Goal: Information Seeking & Learning: Learn about a topic

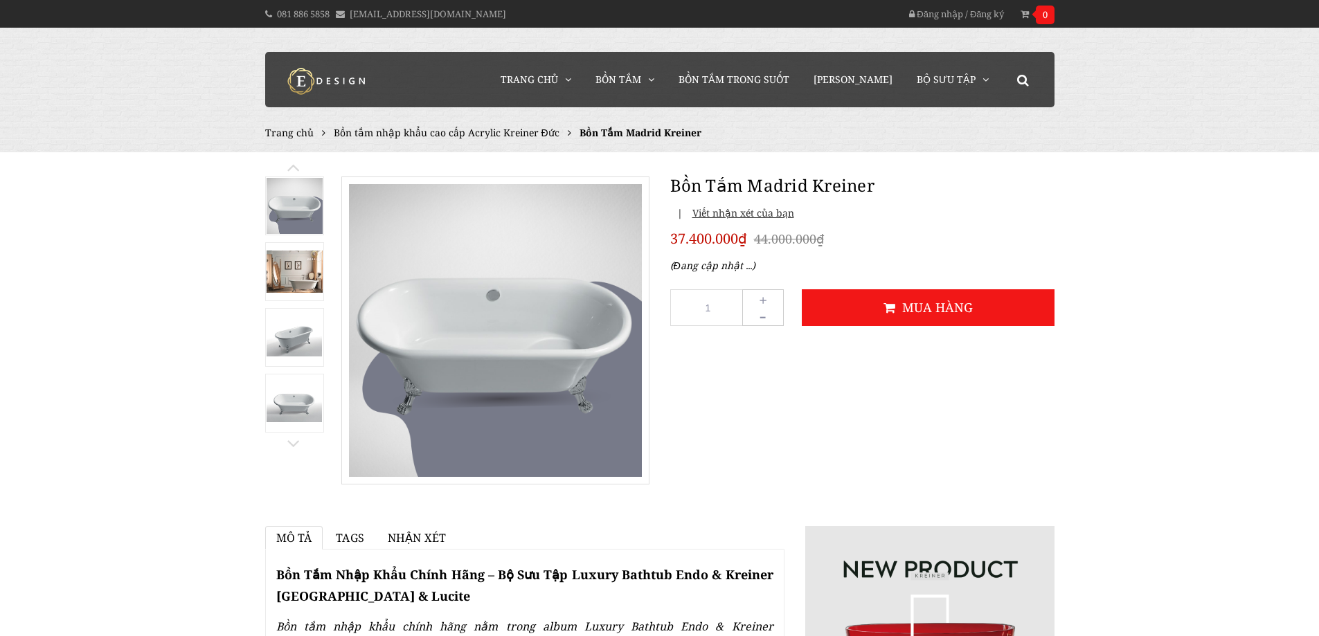
click at [305, 339] on img at bounding box center [295, 337] width 56 height 37
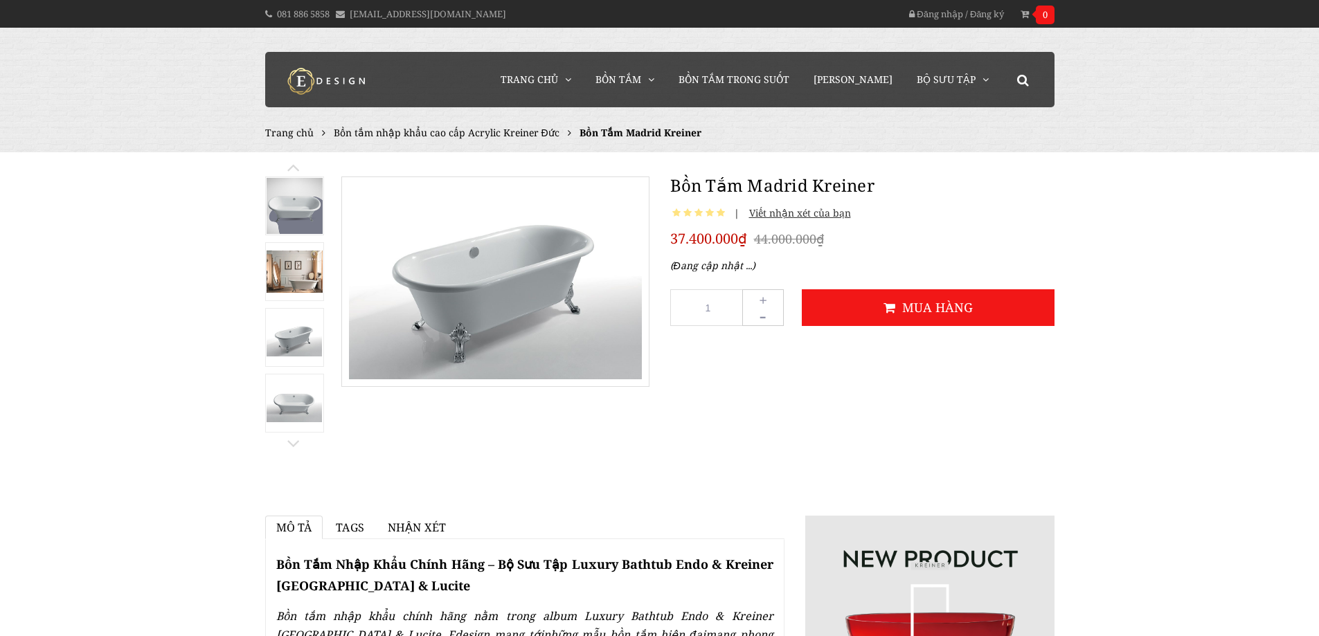
click at [16, 139] on div "Trang chủ Bồn tắm nhập khẩu cao cấp Acrylic Kreiner Đức Bồn Tắm Madrid Kreiner" at bounding box center [659, 90] width 1319 height 124
click at [641, 84] on span "Bồn Tắm" at bounding box center [619, 79] width 46 height 13
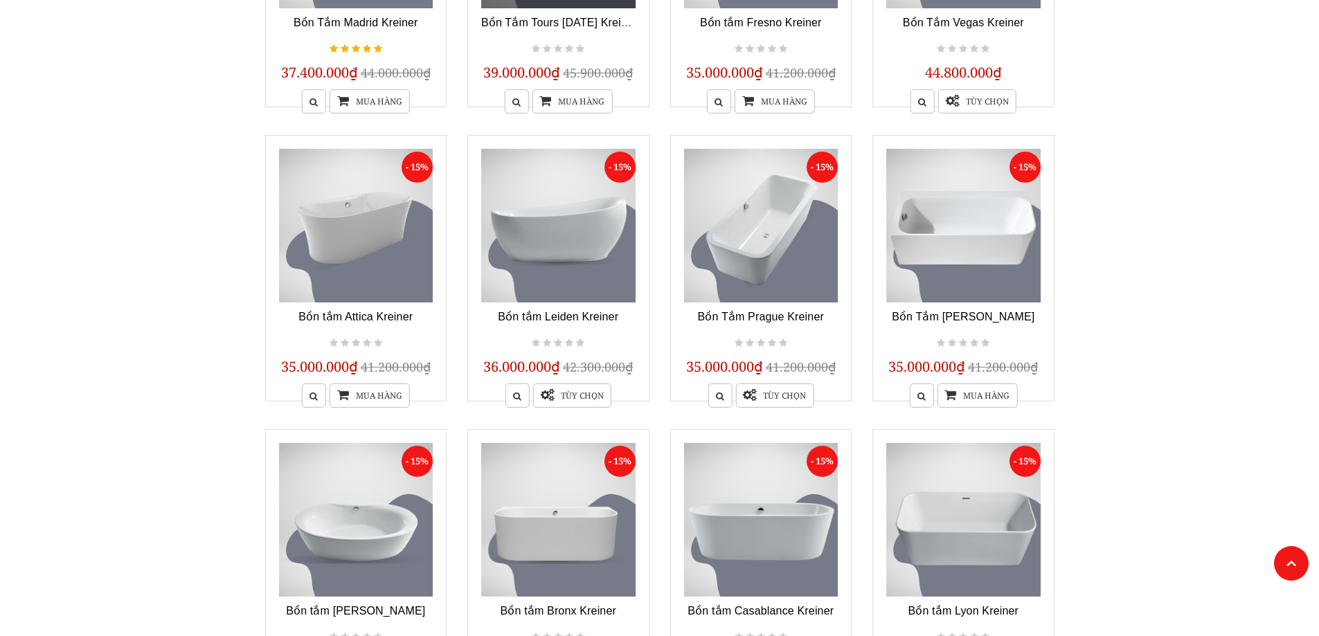
scroll to position [900, 0]
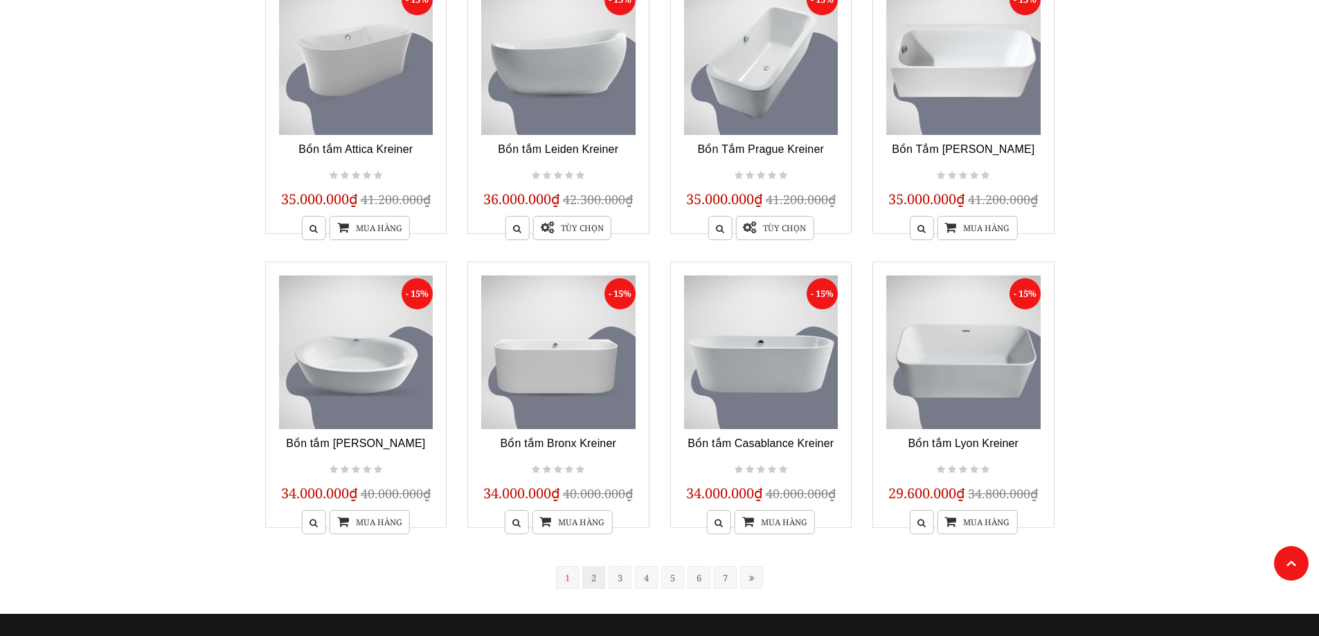
click at [594, 580] on link "2" at bounding box center [593, 577] width 23 height 23
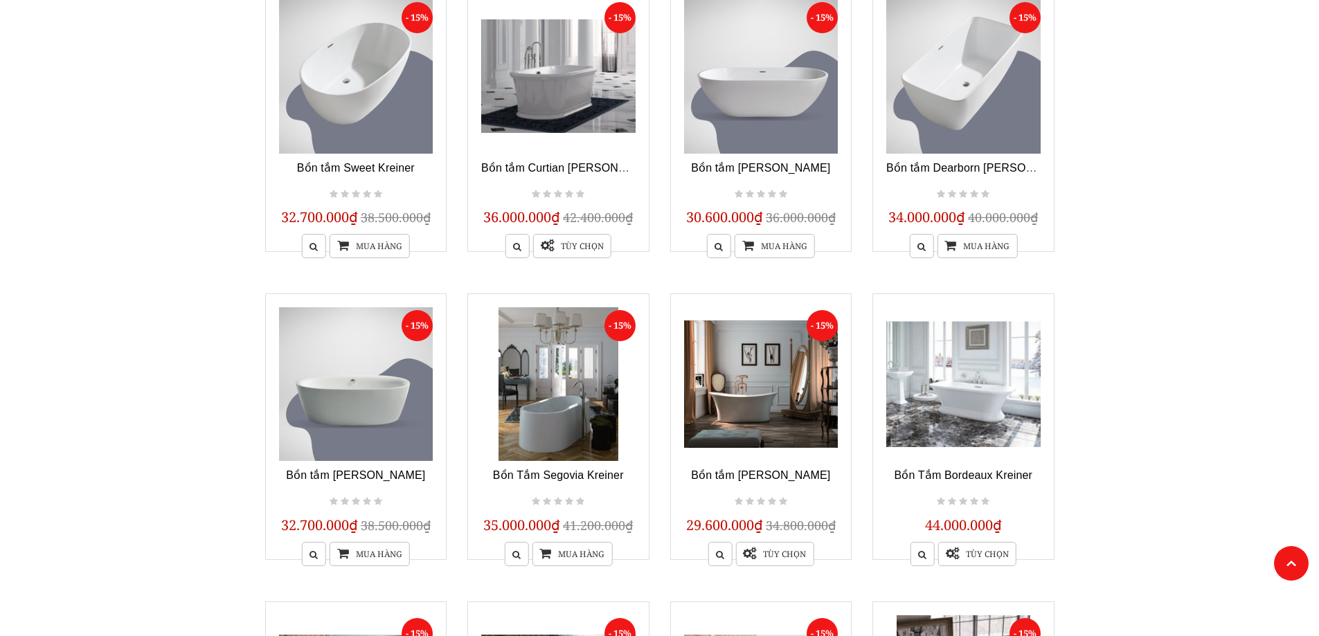
scroll to position [279, 0]
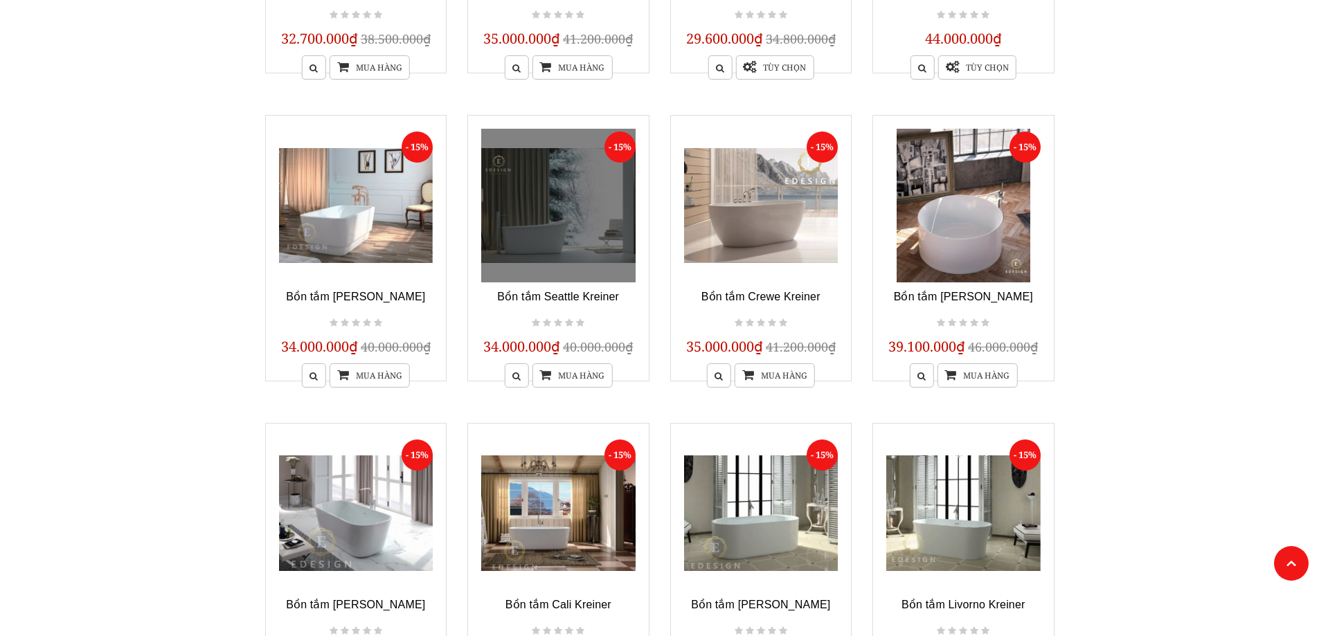
scroll to position [1041, 0]
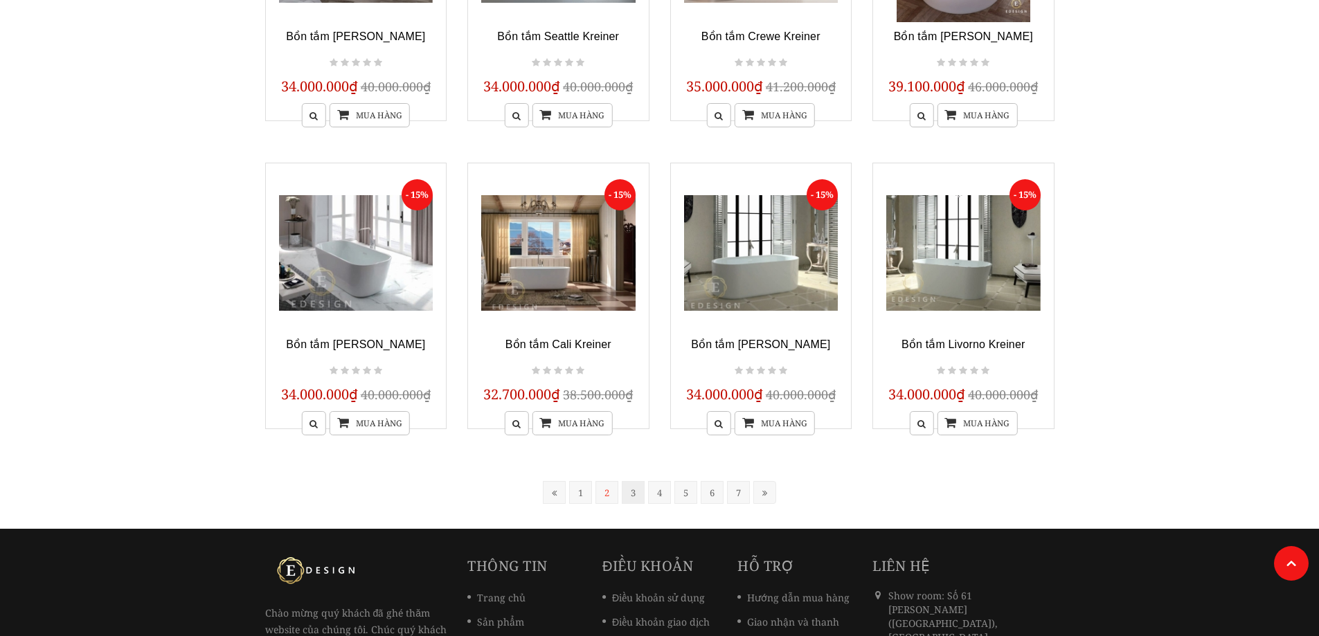
click at [639, 494] on link "3" at bounding box center [633, 492] width 23 height 23
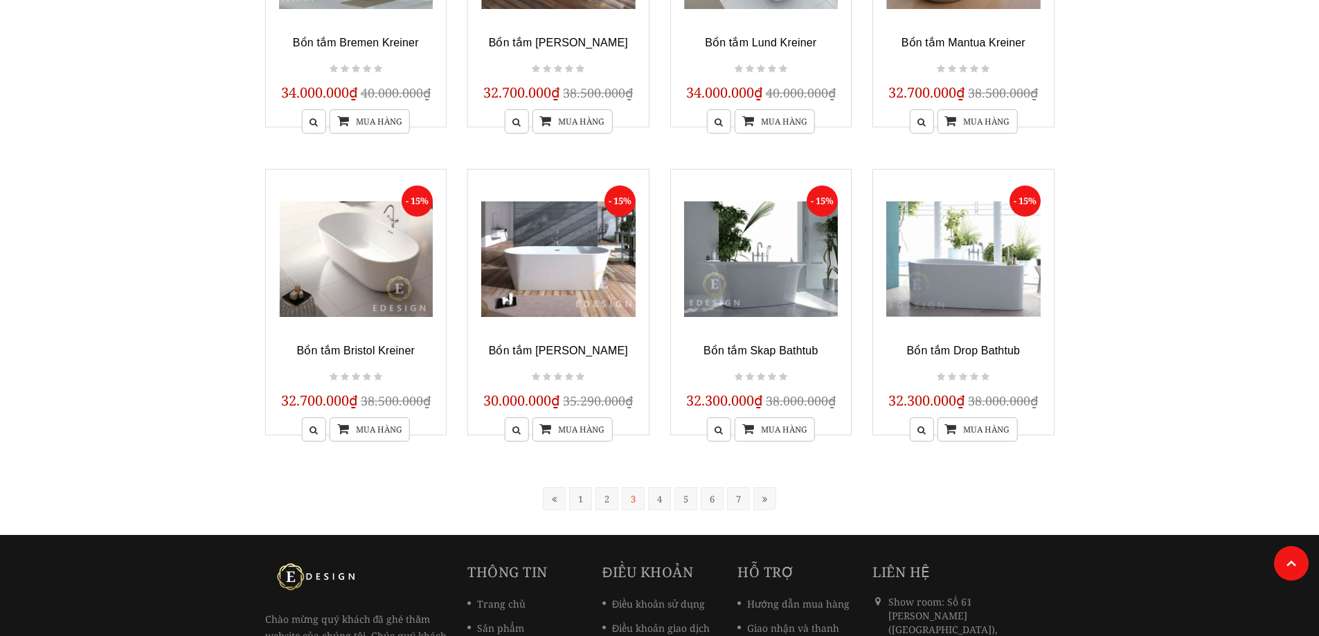
scroll to position [1041, 0]
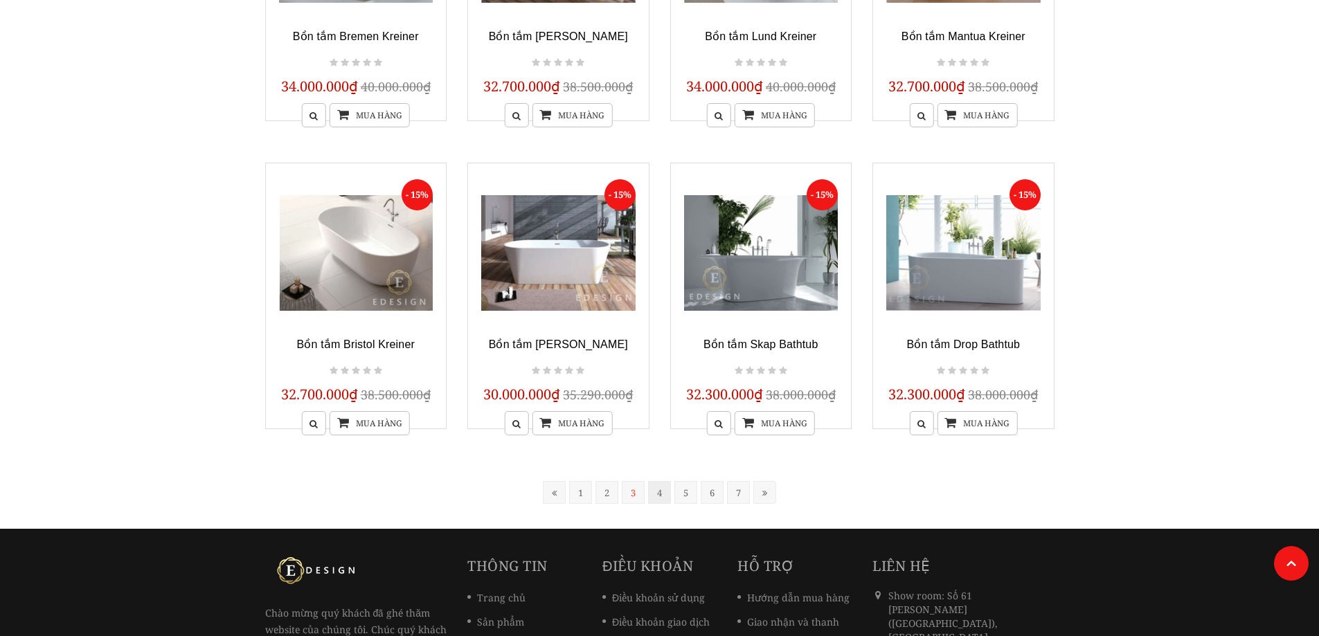
click at [663, 490] on link "4" at bounding box center [659, 492] width 23 height 23
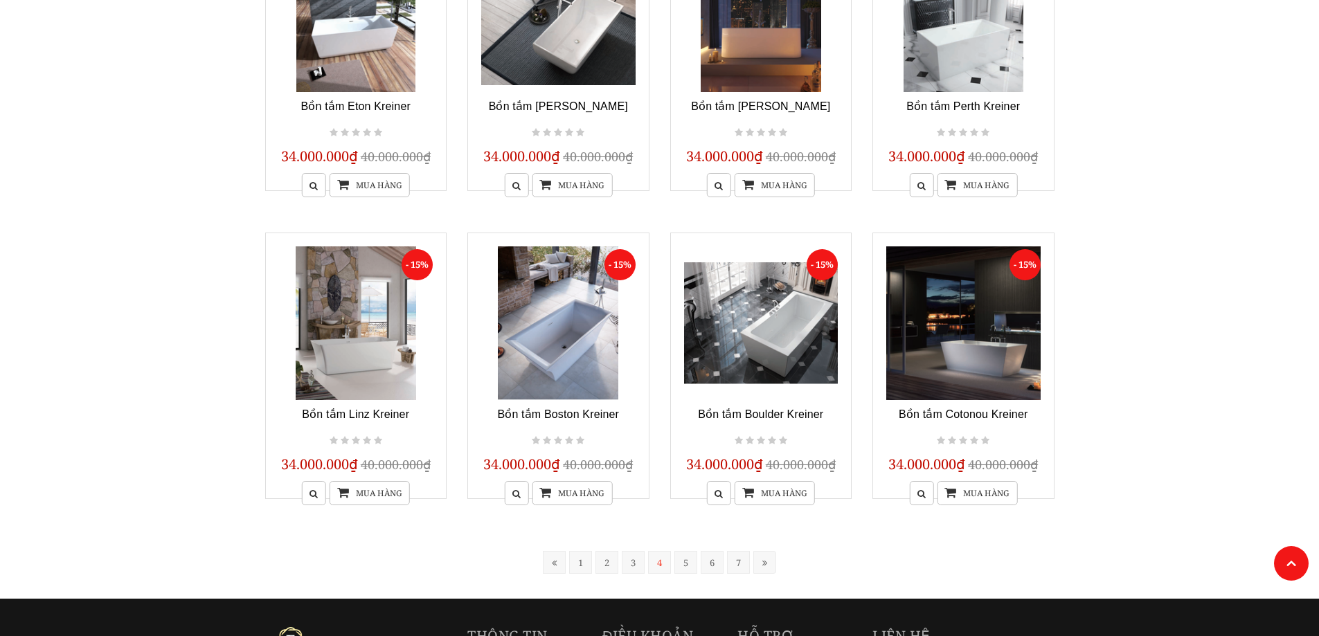
scroll to position [972, 0]
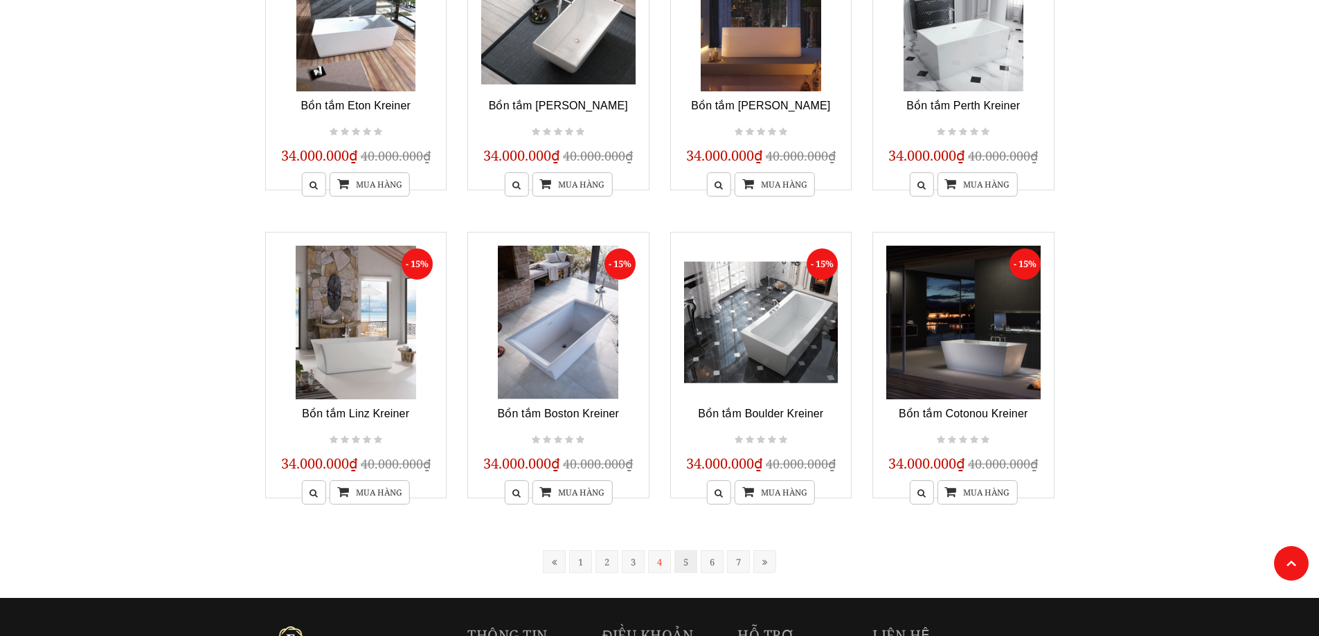
click at [681, 566] on link "5" at bounding box center [686, 562] width 23 height 23
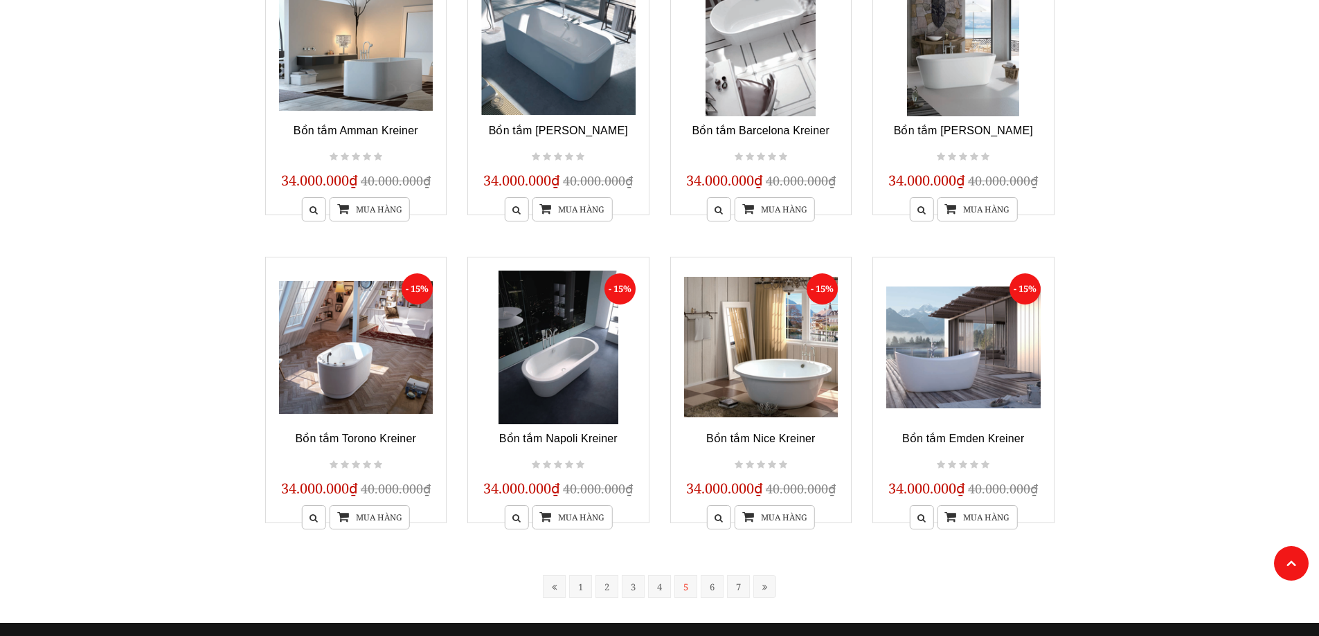
scroll to position [972, 0]
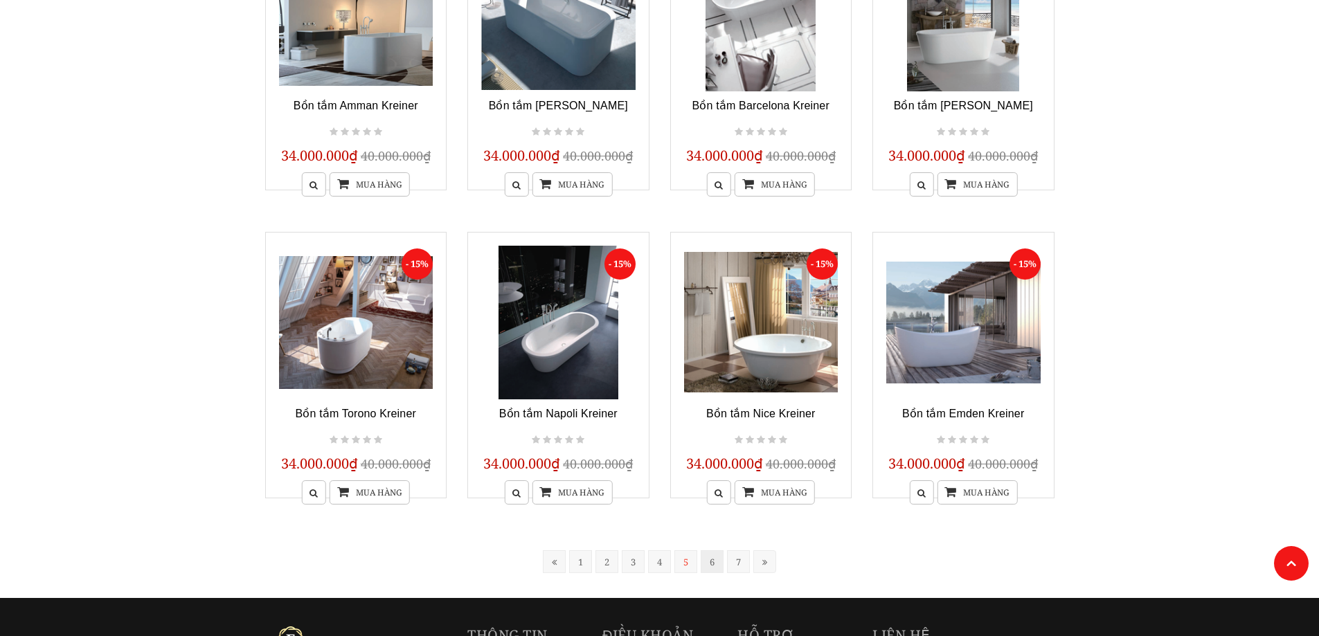
click at [708, 565] on link "6" at bounding box center [712, 562] width 23 height 23
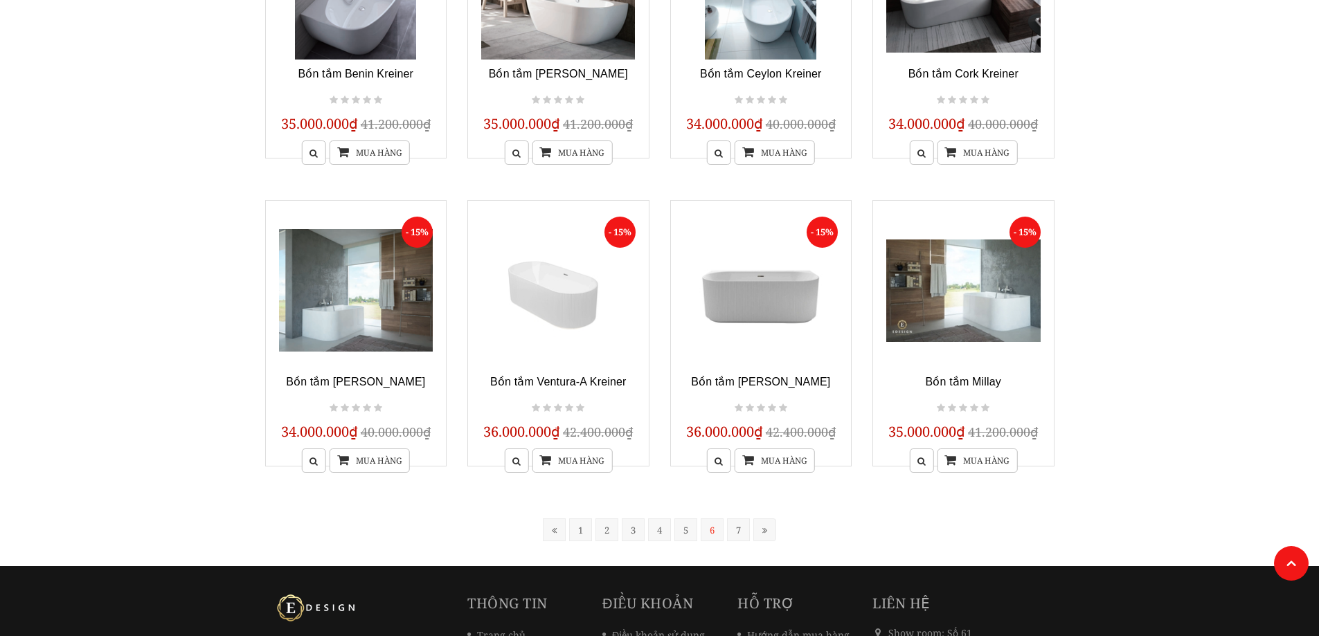
scroll to position [1110, 0]
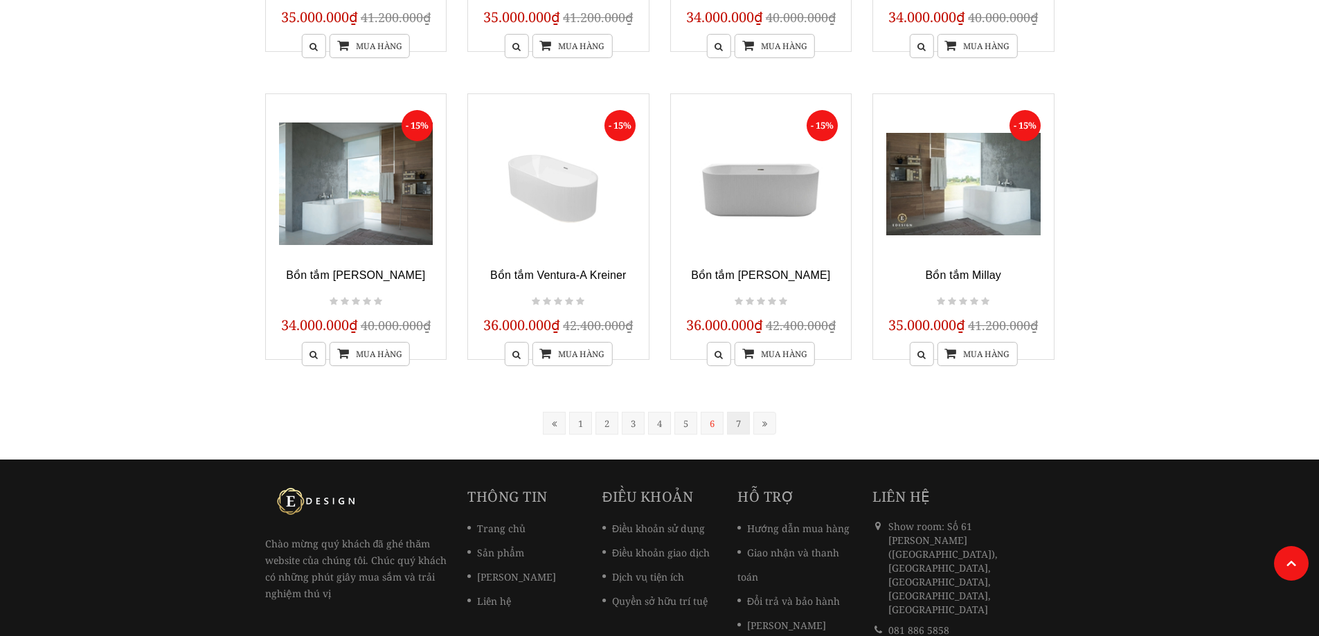
click at [744, 421] on link "7" at bounding box center [738, 423] width 23 height 23
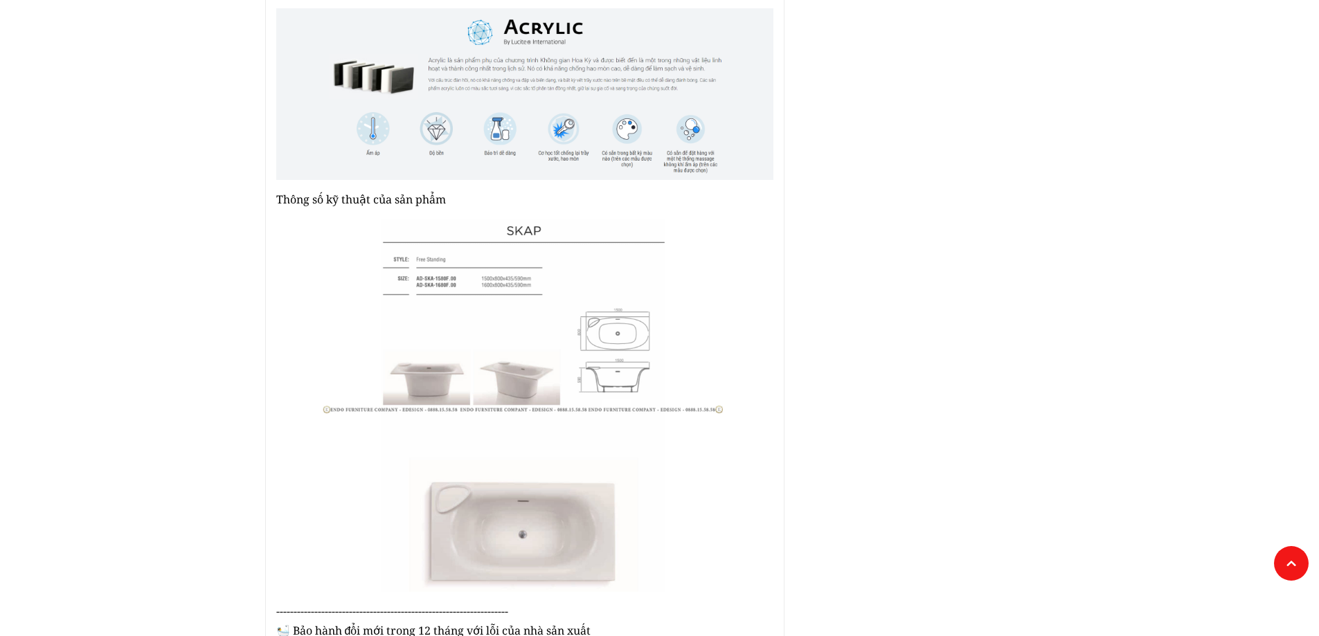
scroll to position [900, 0]
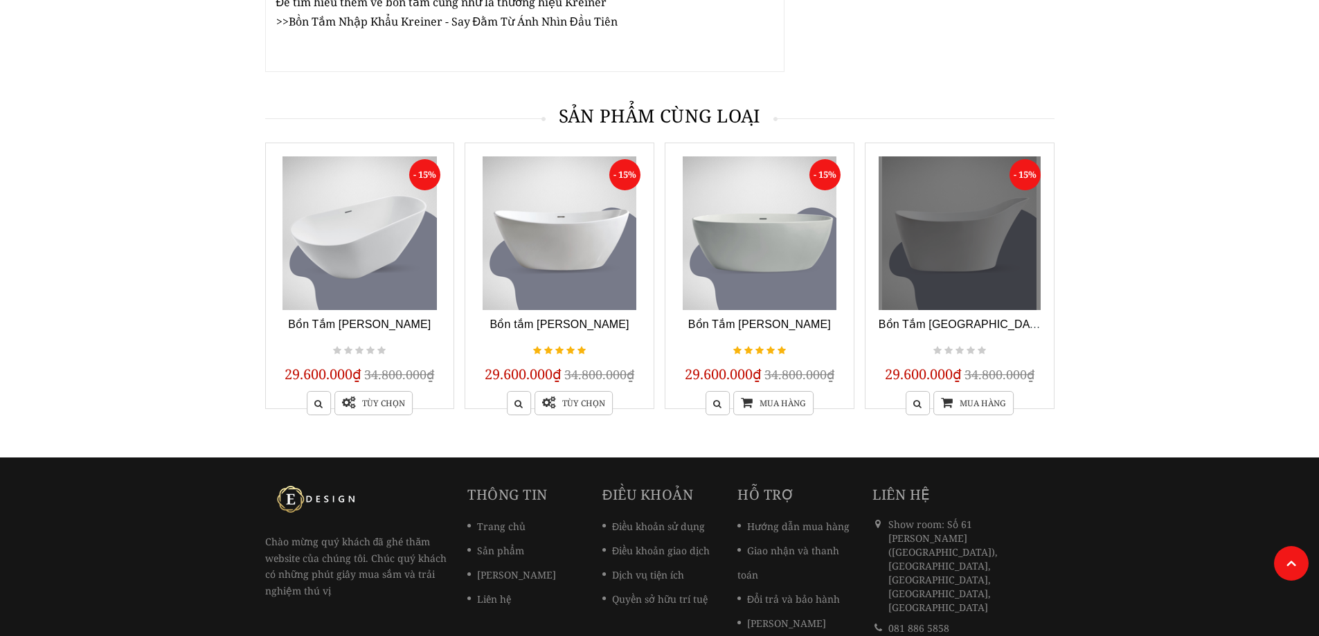
scroll to position [2147, 0]
